Goal: Entertainment & Leisure: Consume media (video, audio)

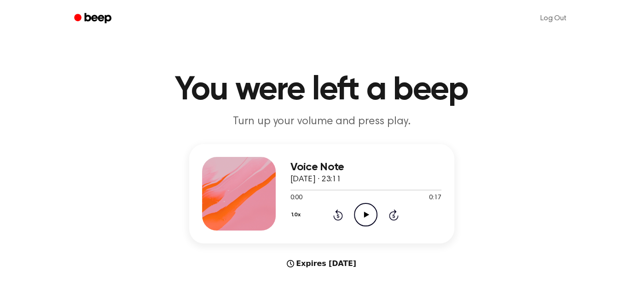
click at [364, 208] on icon "Play Audio" at bounding box center [365, 214] width 23 height 23
